Goal: Task Accomplishment & Management: Manage account settings

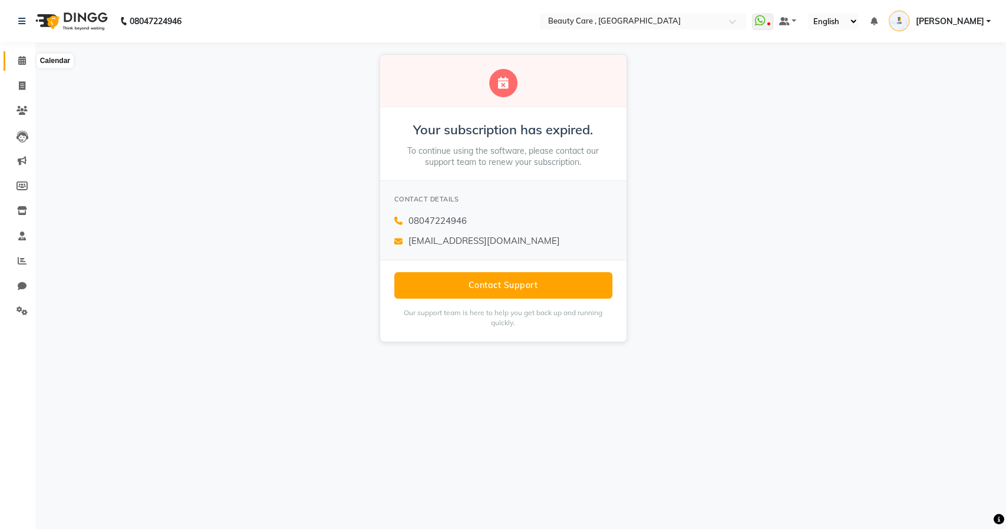
click at [26, 61] on span at bounding box center [22, 61] width 21 height 14
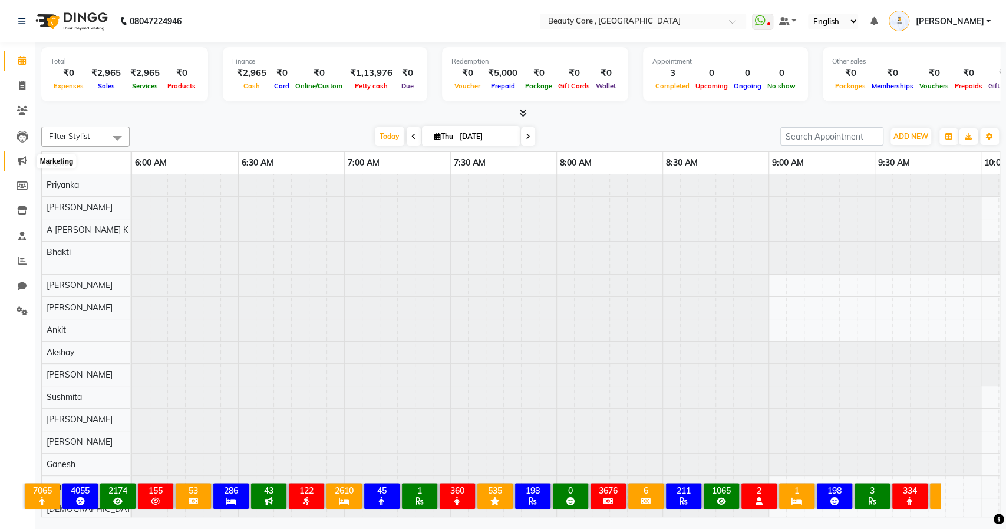
click at [24, 167] on span at bounding box center [22, 161] width 21 height 14
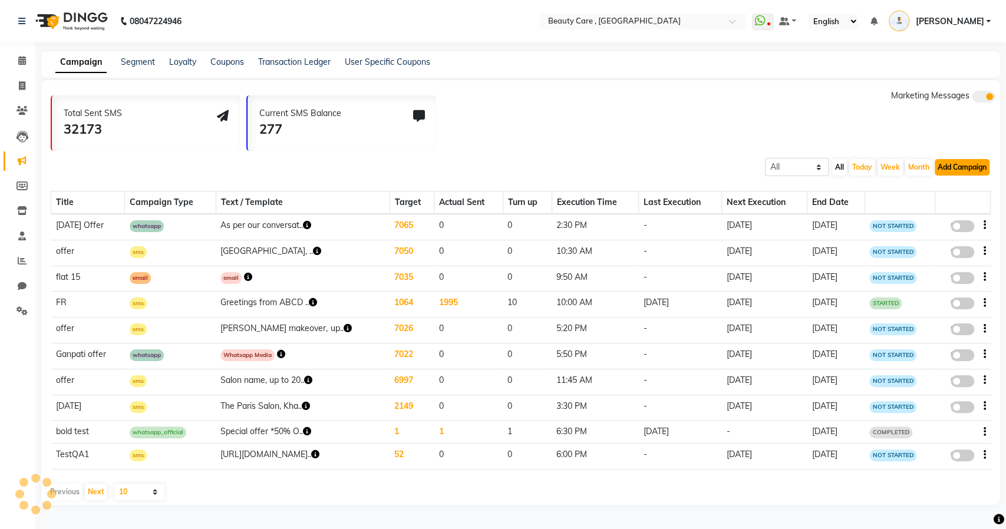
click at [960, 171] on button "Add Campaign" at bounding box center [962, 167] width 55 height 16
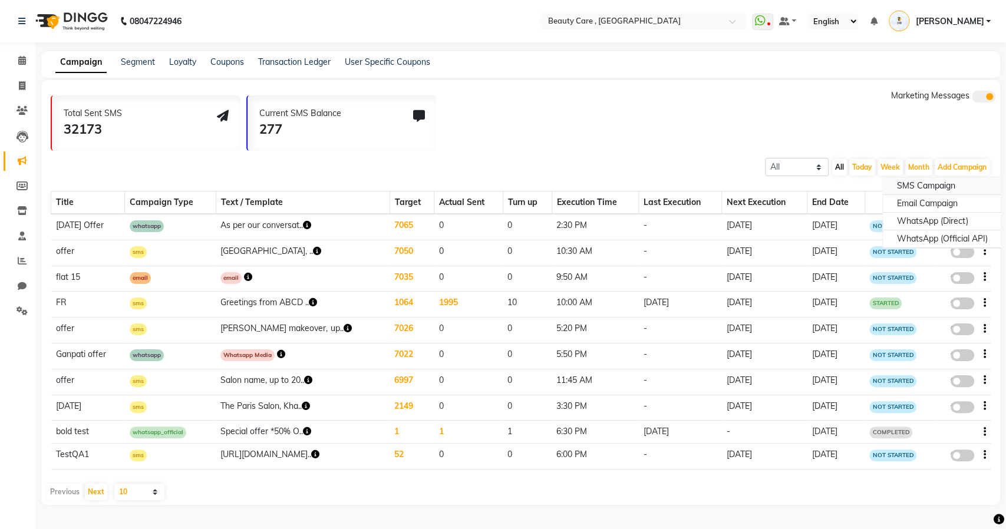
click at [933, 187] on div "SMS Campaign" at bounding box center [942, 186] width 119 height 18
select select "2"
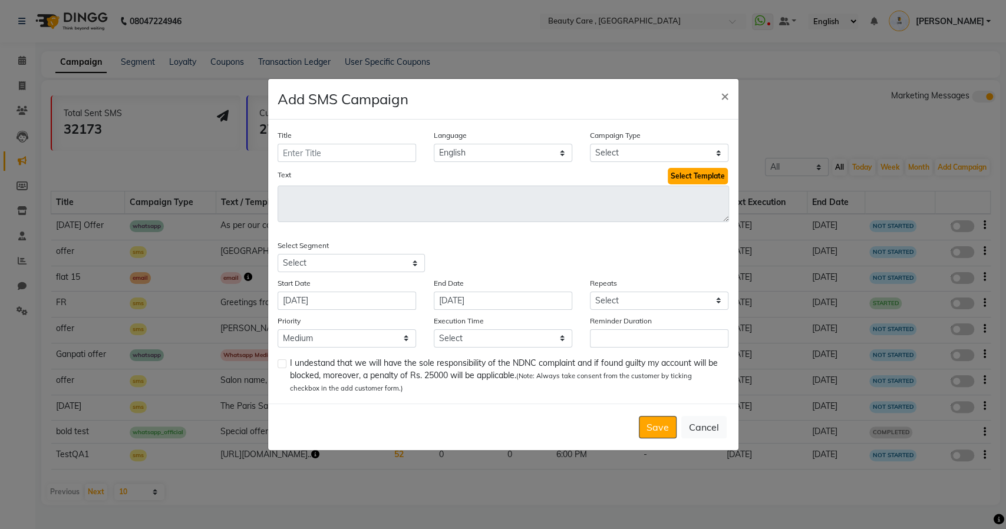
click at [698, 176] on button "Select Template" at bounding box center [698, 176] width 60 height 16
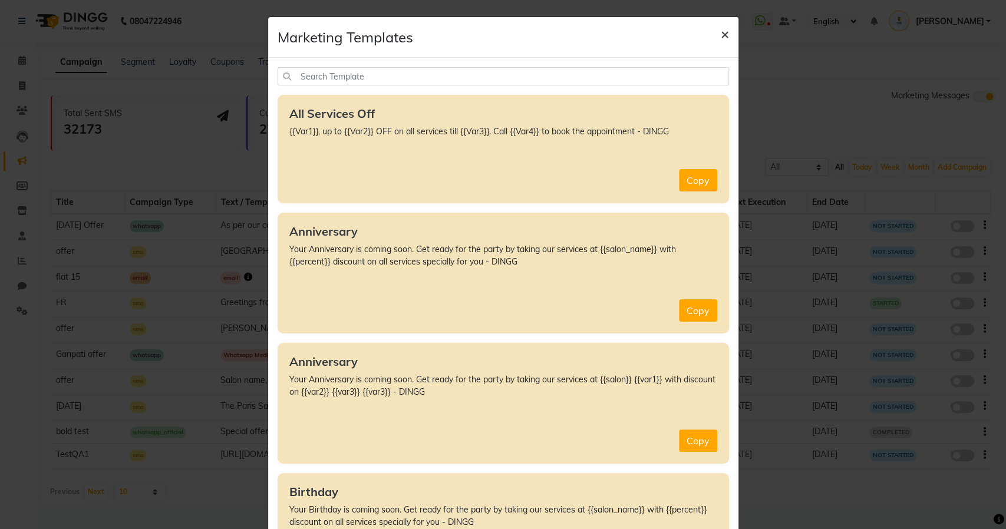
click at [721, 33] on span "×" at bounding box center [725, 34] width 8 height 18
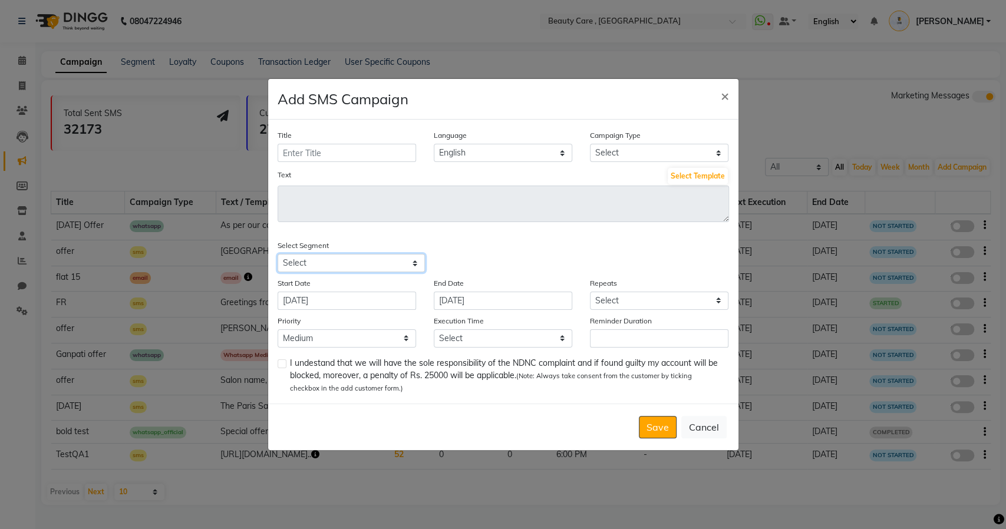
click at [352, 263] on select "Select All Customers All [DEMOGRAPHIC_DATA] Customer All [DEMOGRAPHIC_DATA] Cus…" at bounding box center [351, 263] width 147 height 18
click at [607, 235] on div "Title Language English Campaign Type Select Birthday Anniversary Promotional Se…" at bounding box center [503, 261] width 470 height 283
click at [629, 301] on select "Select Once Daily Alternate Day Weekly Monthly Yearly" at bounding box center [659, 301] width 138 height 18
click at [640, 259] on div "Select Segment Select All Customers All [DEMOGRAPHIC_DATA] Customer All [DEMOGR…" at bounding box center [503, 255] width 469 height 33
click at [684, 175] on button "Select Template" at bounding box center [698, 176] width 60 height 16
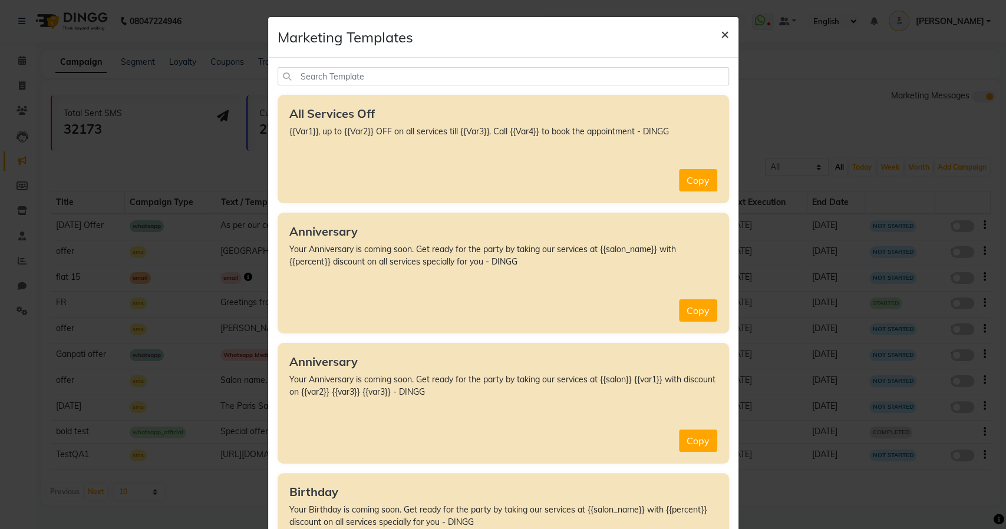
click at [721, 34] on span "×" at bounding box center [725, 34] width 8 height 18
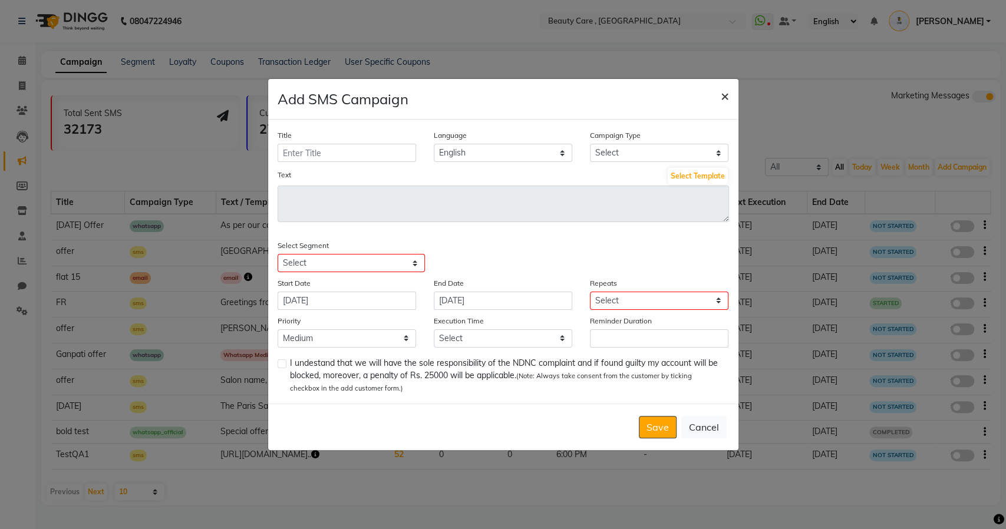
click at [724, 98] on span "×" at bounding box center [725, 96] width 8 height 18
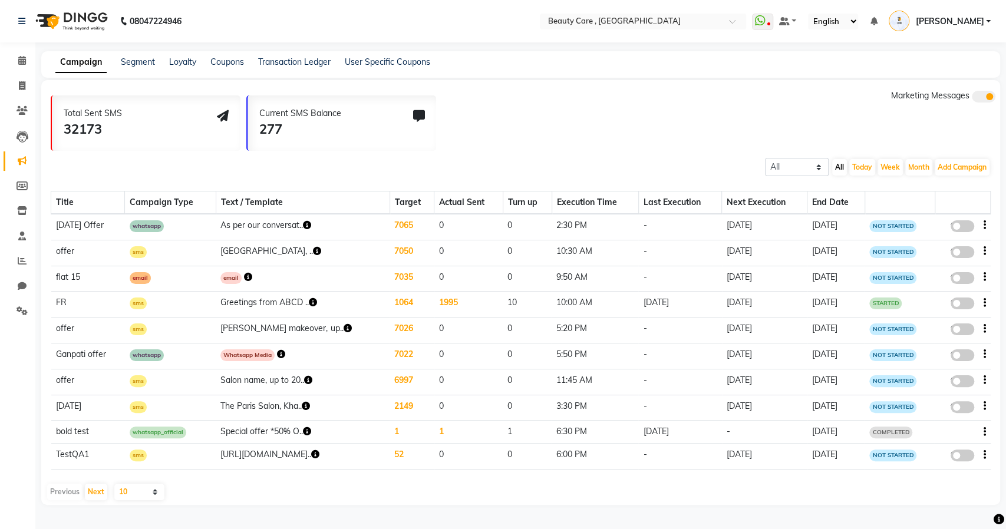
click at [970, 16] on span "[PERSON_NAME]" at bounding box center [949, 21] width 68 height 12
click at [910, 87] on link "Sign out" at bounding box center [930, 84] width 108 height 18
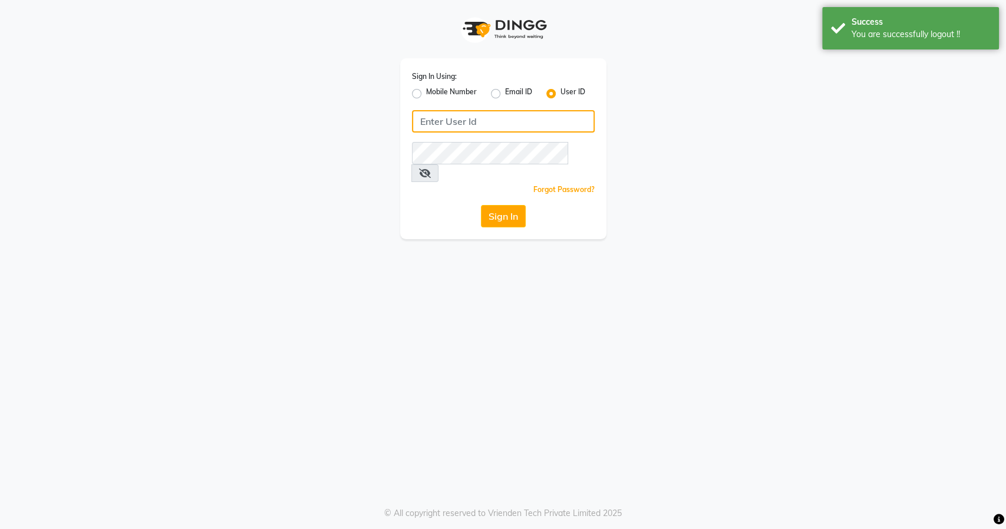
click at [493, 121] on input "Username" at bounding box center [503, 121] width 183 height 22
paste input "sashtra"
type input "sashtra"
click at [494, 205] on button "Sign In" at bounding box center [503, 216] width 45 height 22
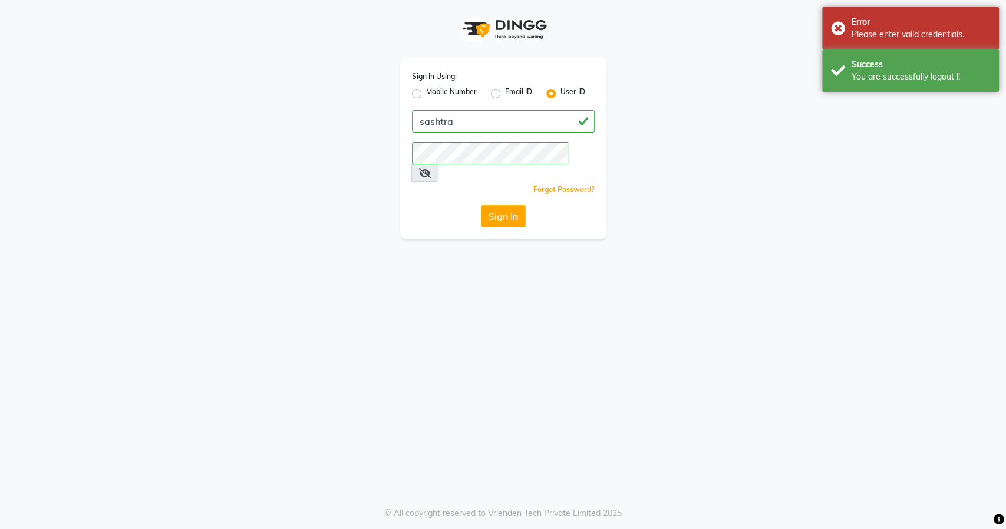
click at [431, 169] on icon at bounding box center [425, 173] width 12 height 9
click at [374, 200] on div "Sign In Using: Mobile Number Email ID User ID sashtra Remember me Forgot Passwo…" at bounding box center [503, 119] width 672 height 239
